Goal: Find specific page/section: Find specific page/section

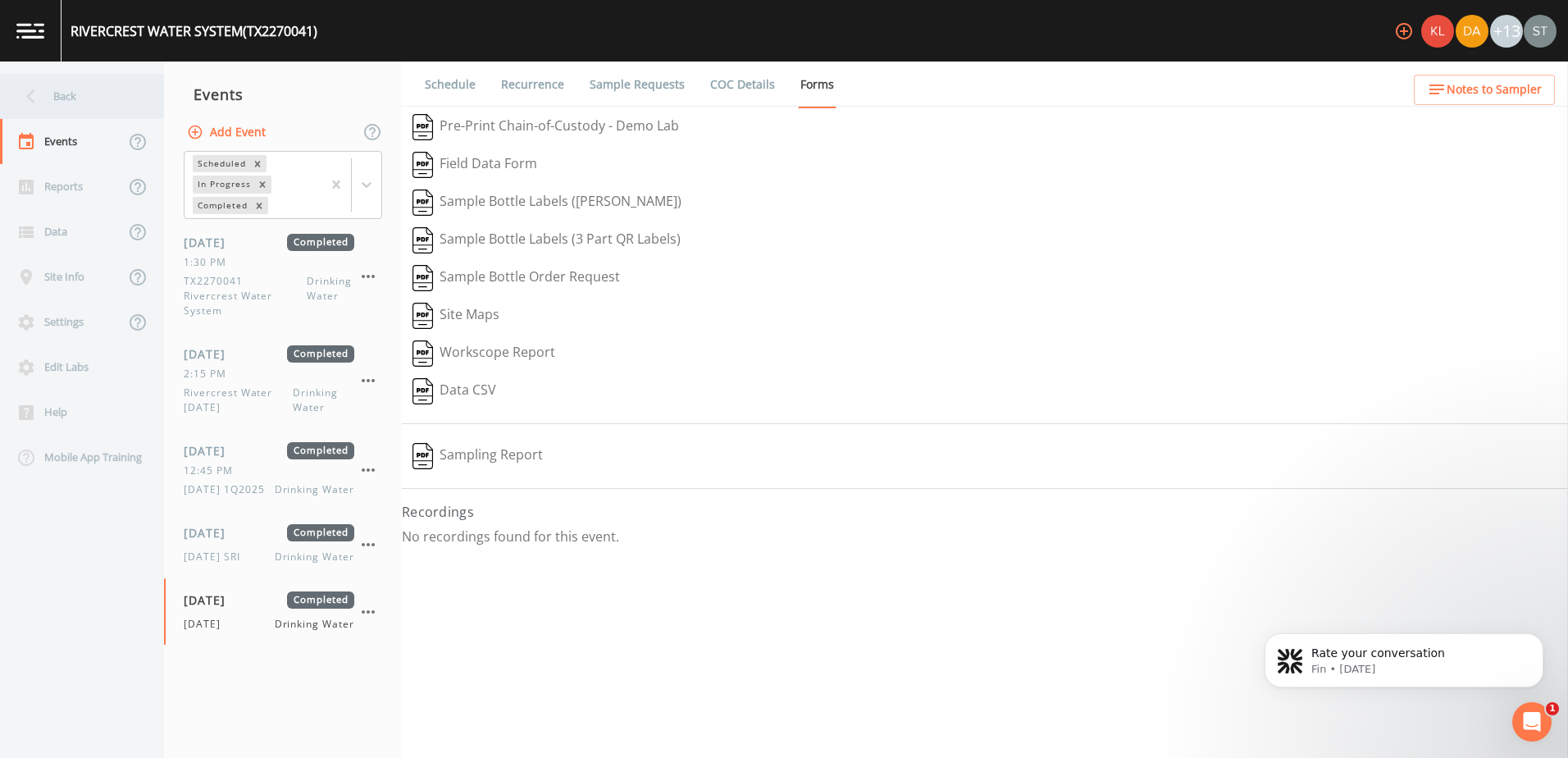
click at [50, 97] on div "Back" at bounding box center [73, 97] width 148 height 45
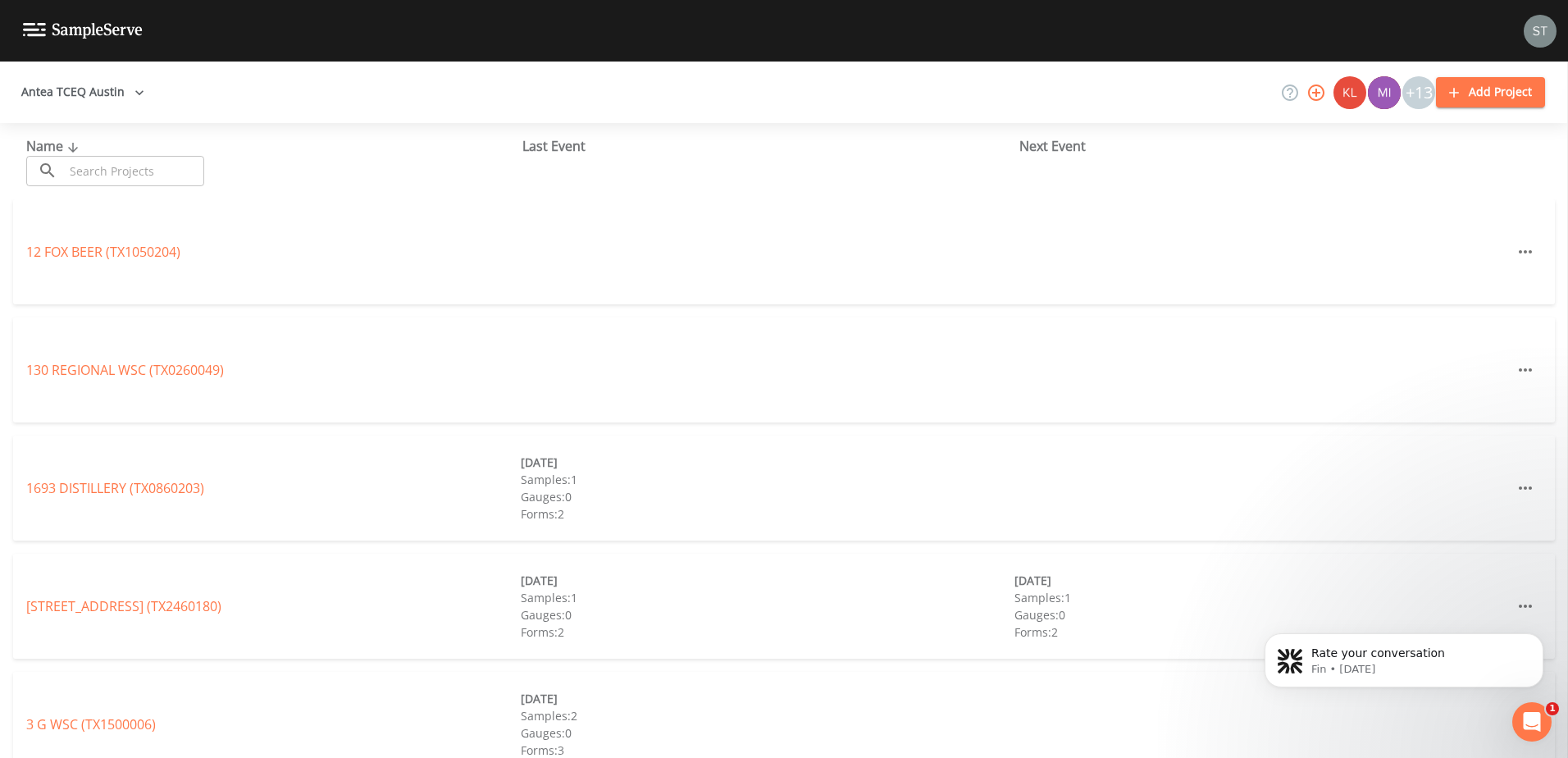
click at [107, 95] on button "Antea TCEQ Austin" at bounding box center [82, 92] width 136 height 31
click at [864, 757] on link "Antea TCEQ SiteX" at bounding box center [917, 768] width 106 height 18
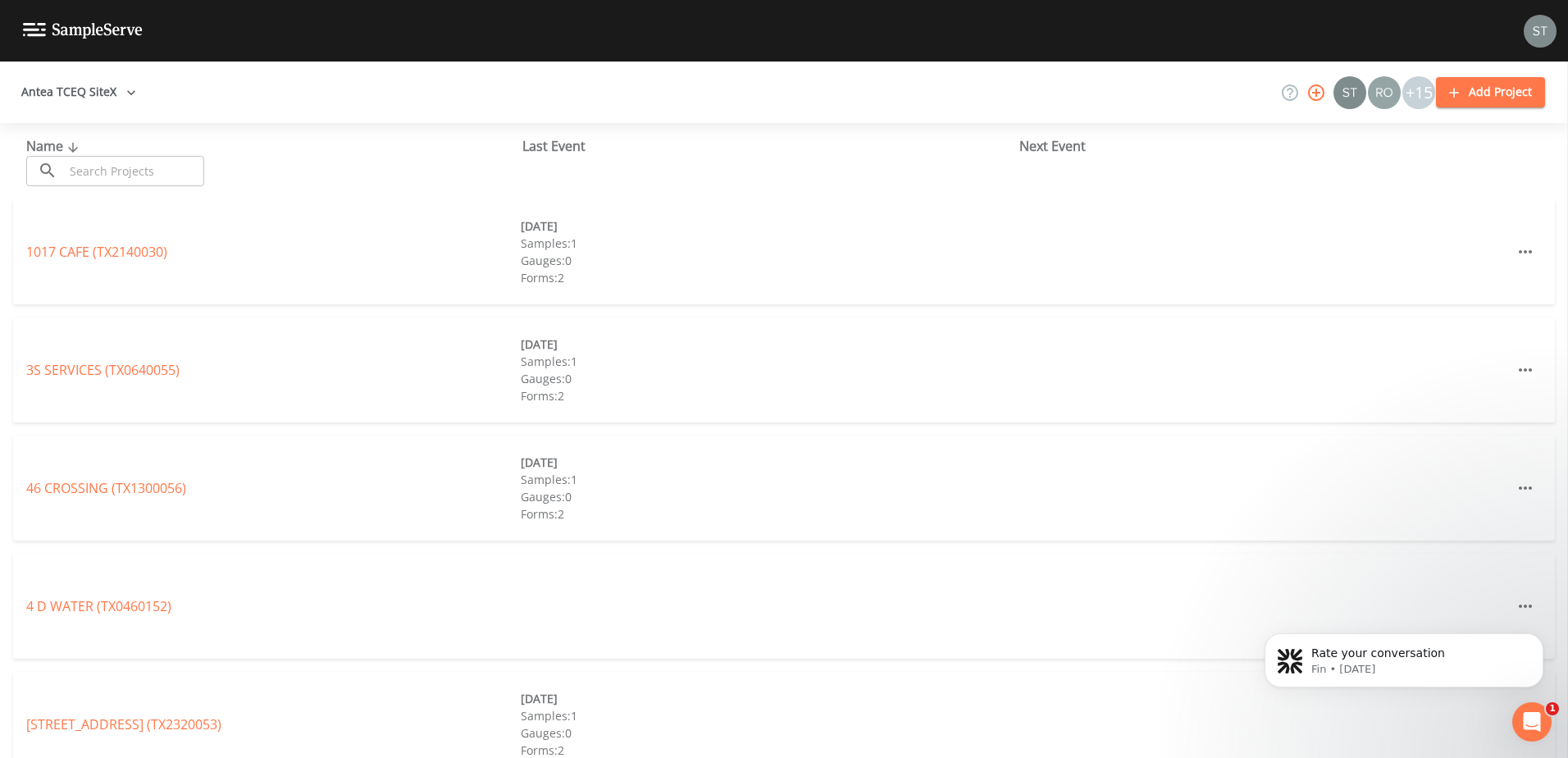
click at [124, 165] on input "text" at bounding box center [134, 171] width 140 height 31
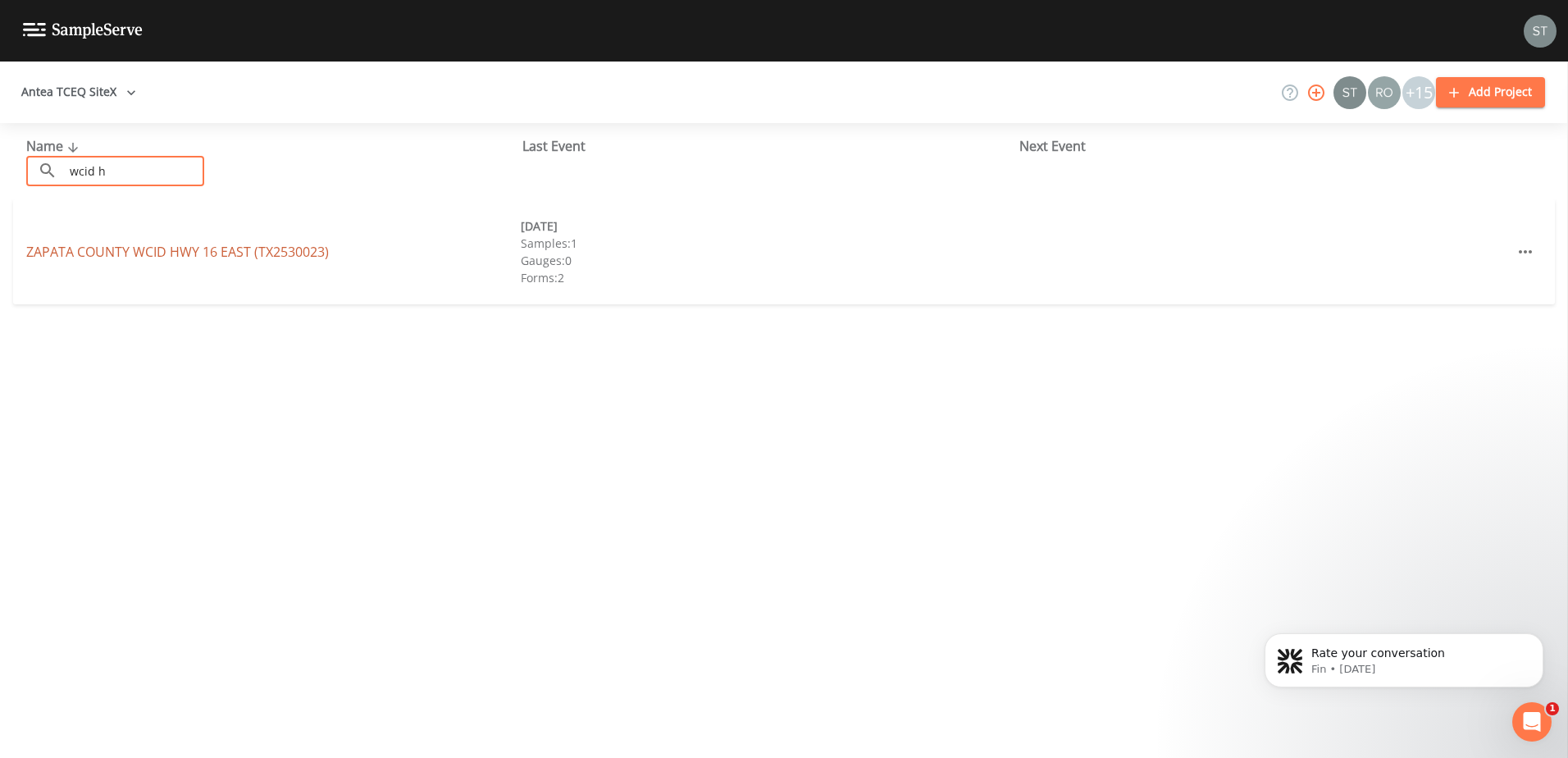
type input "wcid h"
click at [75, 250] on link "[GEOGRAPHIC_DATA] (TX2530023)" at bounding box center [178, 252] width 303 height 18
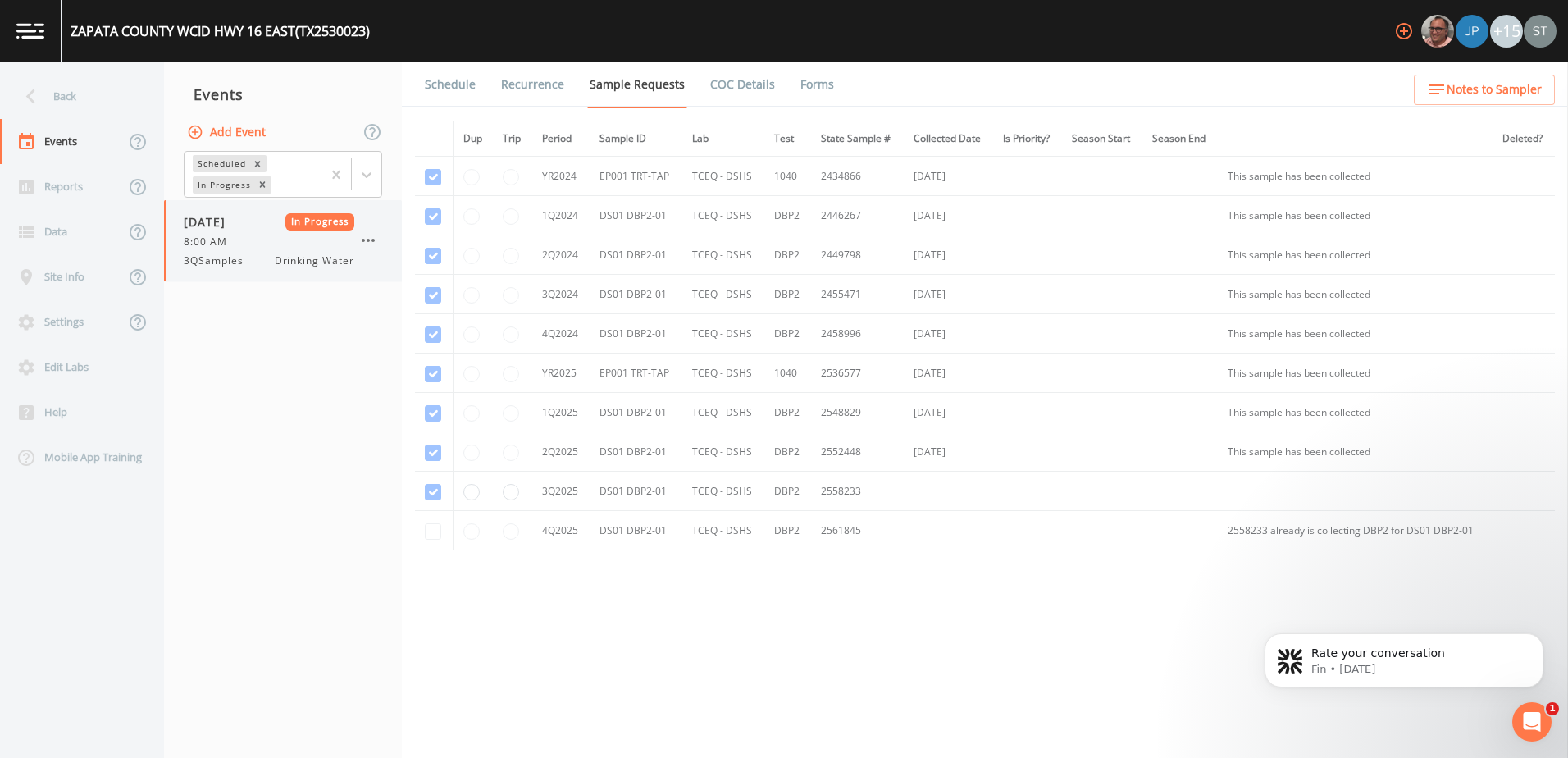
click at [206, 244] on span "8:00 AM" at bounding box center [210, 242] width 53 height 14
click at [810, 76] on link "Forms" at bounding box center [817, 84] width 39 height 46
